Goal: Information Seeking & Learning: Learn about a topic

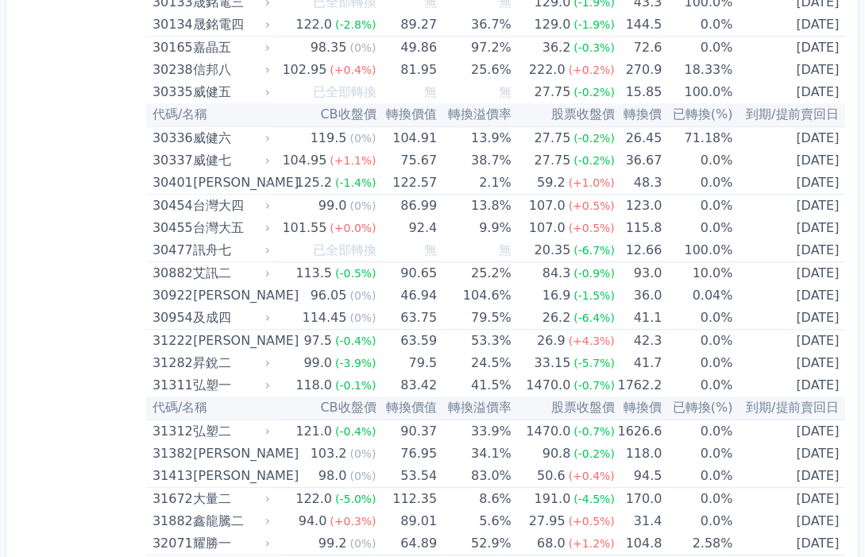
scroll to position [2375, 0]
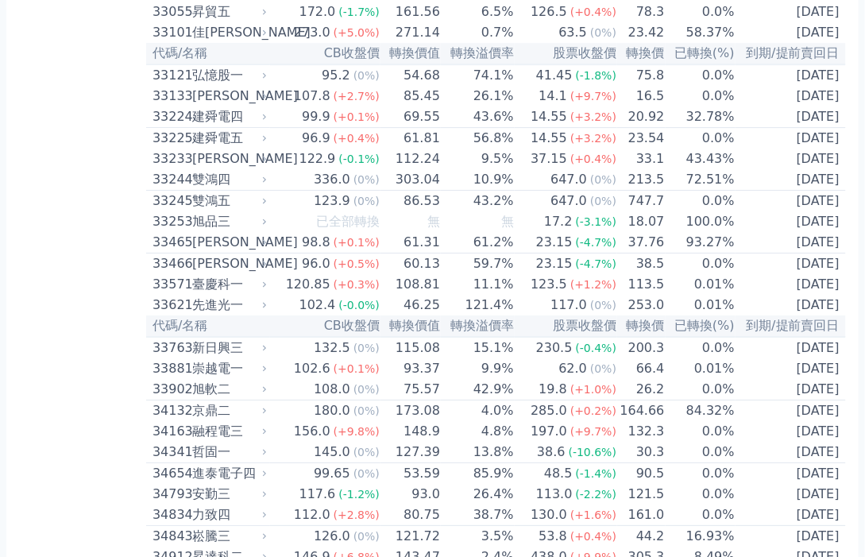
scroll to position [2851, 0]
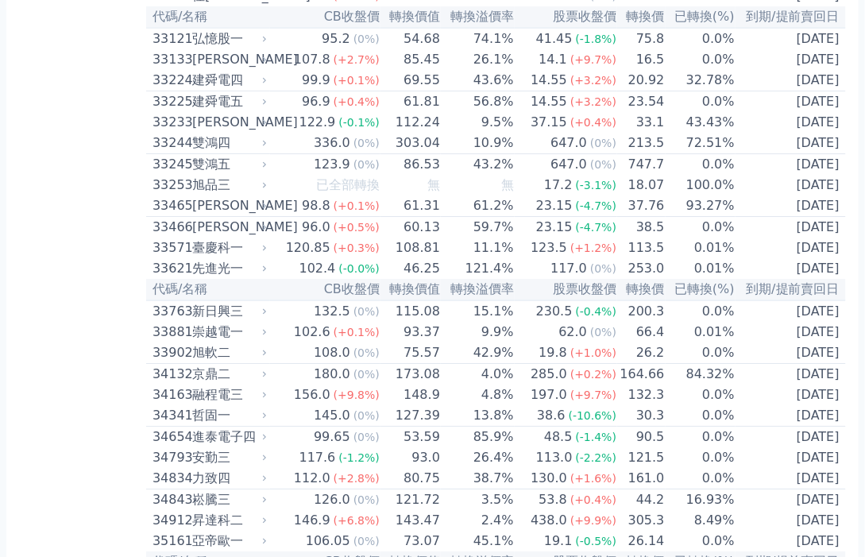
click at [320, 241] on div "120.85" at bounding box center [308, 247] width 51 height 19
click at [269, 243] on icon at bounding box center [265, 248] width 10 height 10
click at [266, 243] on icon at bounding box center [265, 248] width 10 height 10
click at [266, 245] on icon at bounding box center [264, 248] width 3 height 6
click at [269, 243] on icon at bounding box center [265, 248] width 10 height 10
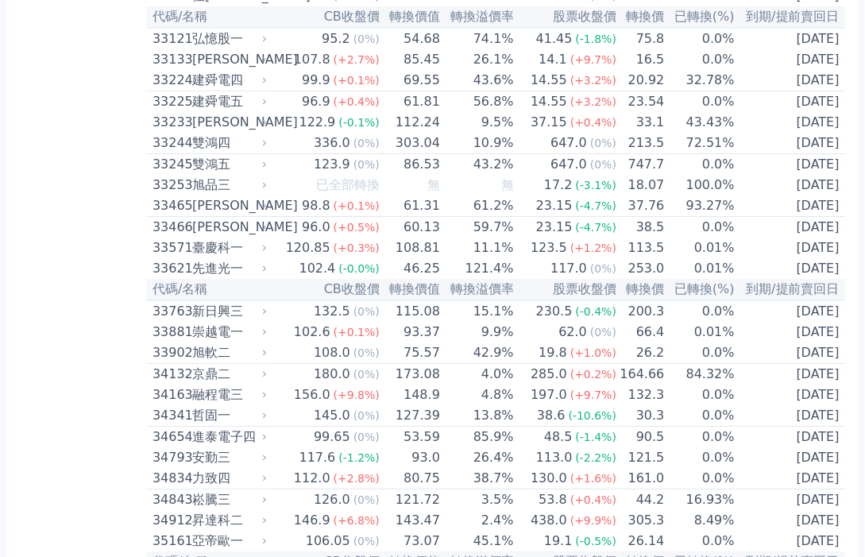
click at [267, 327] on icon at bounding box center [265, 332] width 10 height 10
click at [265, 327] on icon at bounding box center [265, 332] width 10 height 10
click at [269, 327] on icon at bounding box center [265, 332] width 10 height 10
